Goal: Transaction & Acquisition: Purchase product/service

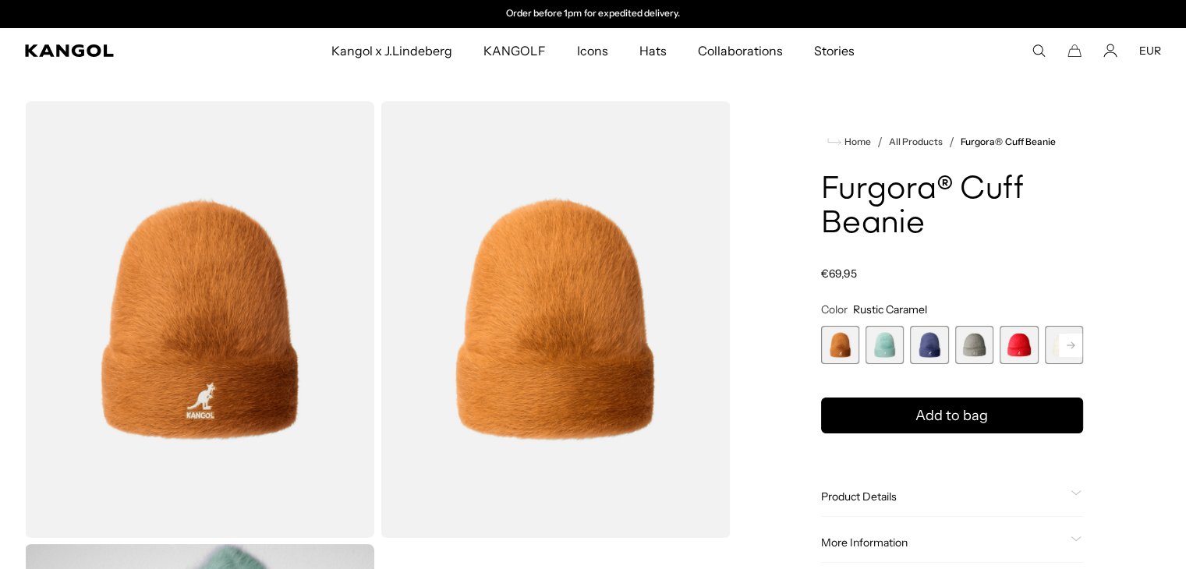
click at [1011, 342] on span "5 of 7" at bounding box center [1019, 345] width 38 height 38
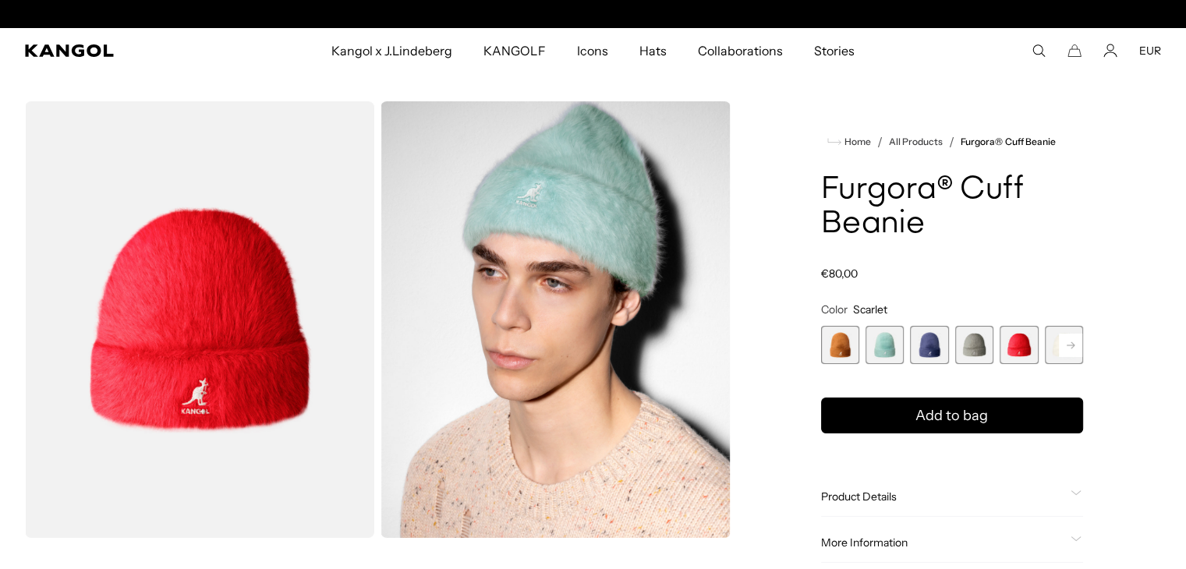
scroll to position [0, 321]
click at [841, 348] on span "1 of 7" at bounding box center [840, 345] width 38 height 38
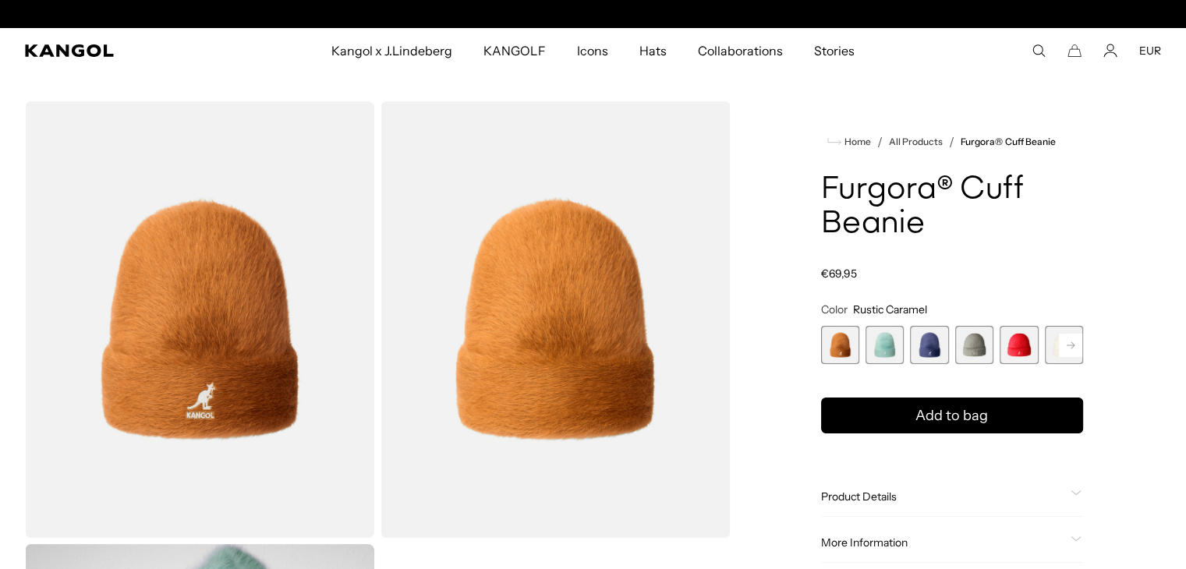
scroll to position [0, 321]
click at [884, 346] on span "2 of 7" at bounding box center [885, 345] width 38 height 38
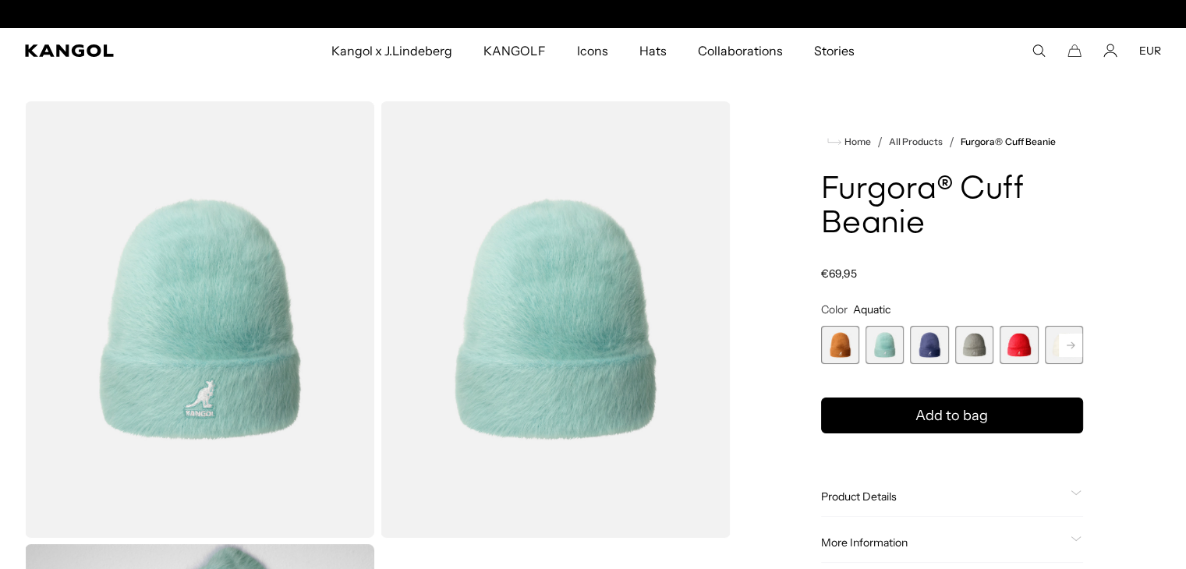
scroll to position [0, 321]
click at [933, 349] on span "3 of 7" at bounding box center [929, 345] width 38 height 38
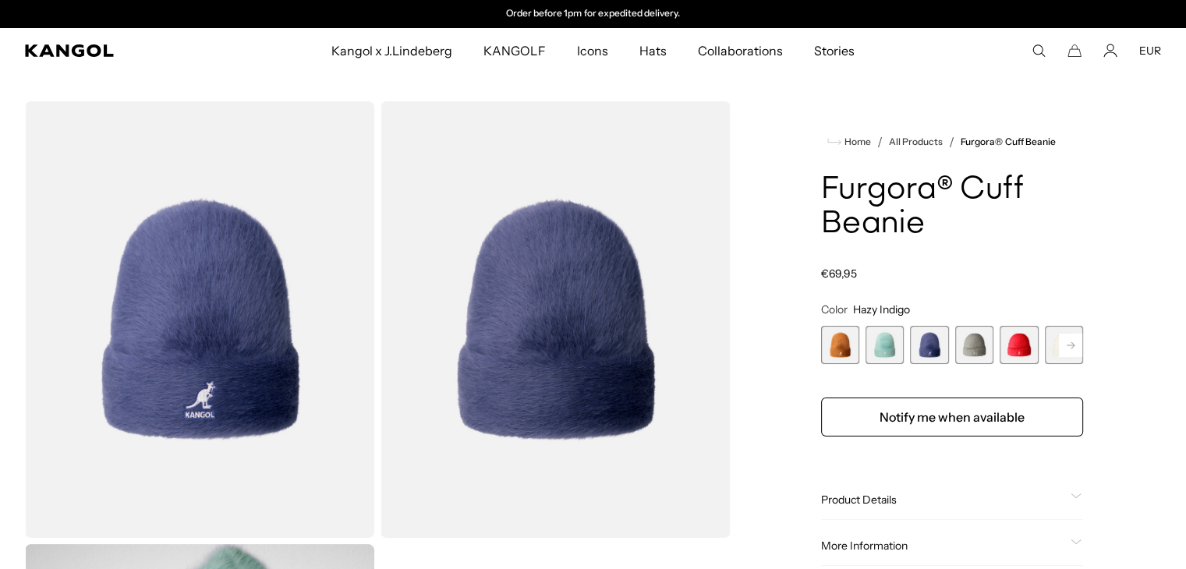
click at [976, 344] on span "4 of 7" at bounding box center [974, 345] width 38 height 38
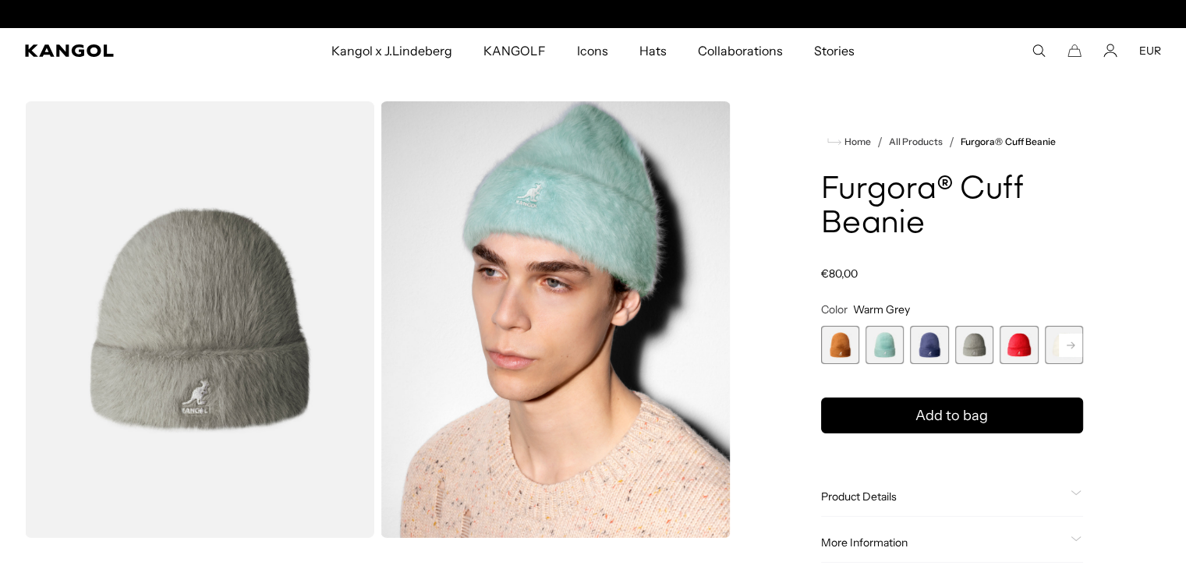
scroll to position [0, 321]
